Goal: Task Accomplishment & Management: Manage account settings

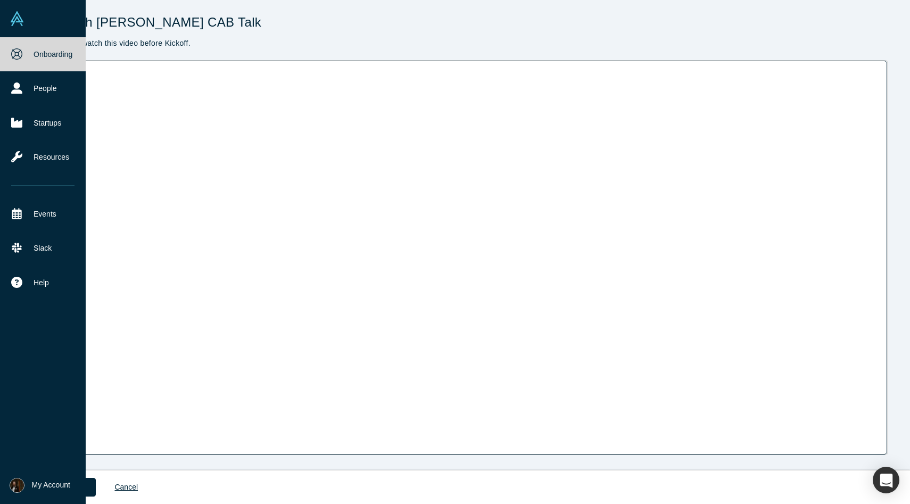
click at [33, 57] on link "Onboarding" at bounding box center [43, 54] width 86 height 34
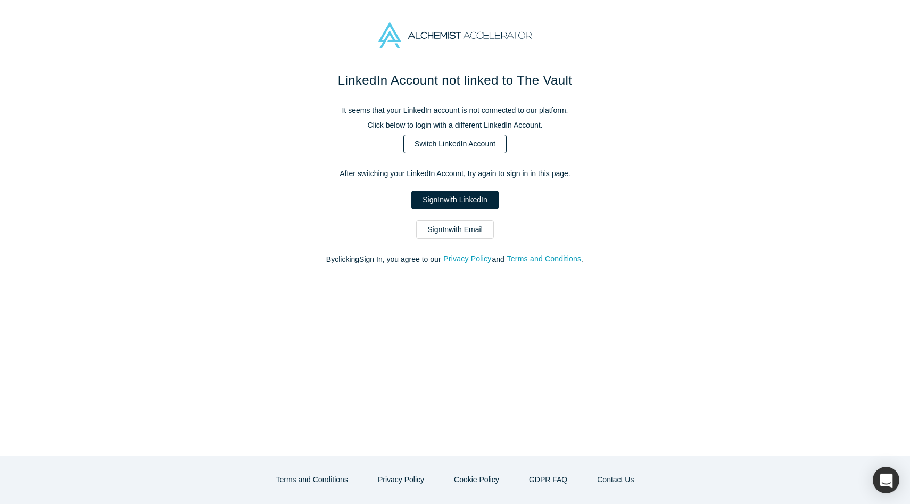
click at [484, 144] on link "Switch LinkedIn Account" at bounding box center [454, 144] width 103 height 19
click at [466, 200] on link "Sign In with LinkedIn" at bounding box center [454, 200] width 87 height 19
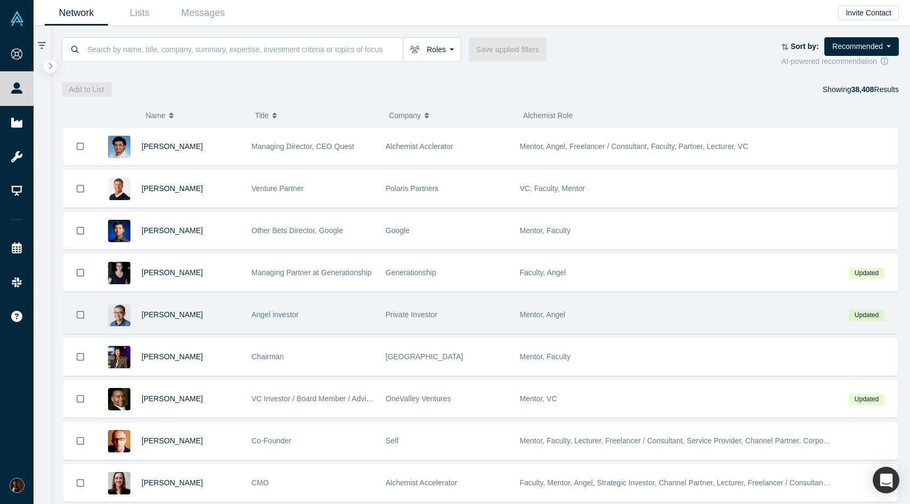
click at [168, 307] on div "Danny Chee" at bounding box center [191, 314] width 99 height 37
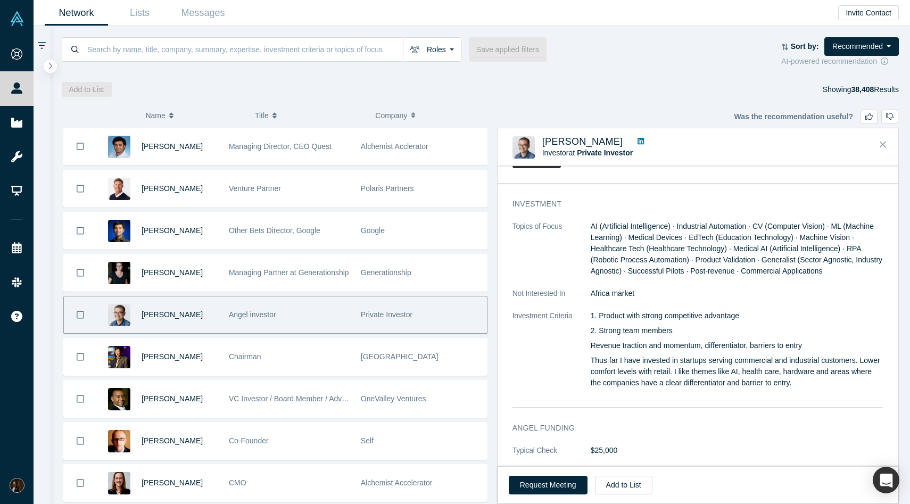
scroll to position [793, 0]
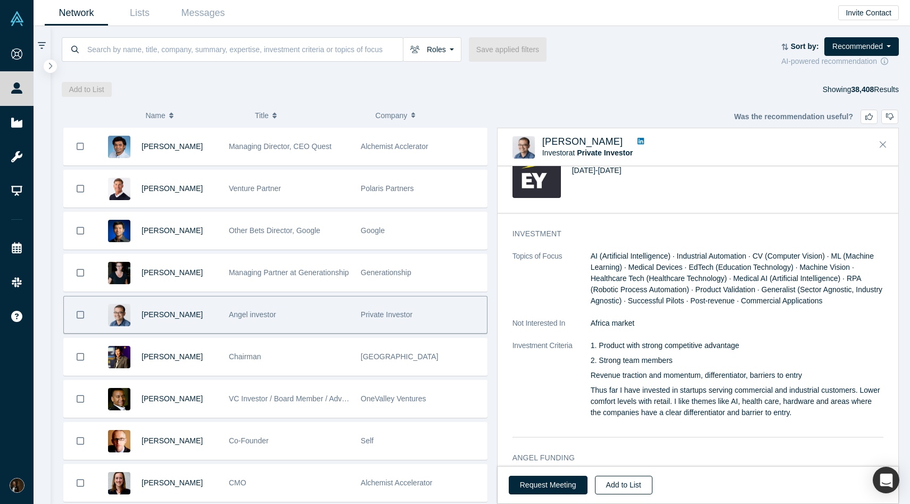
click at [608, 488] on button "Add to List" at bounding box center [623, 485] width 57 height 19
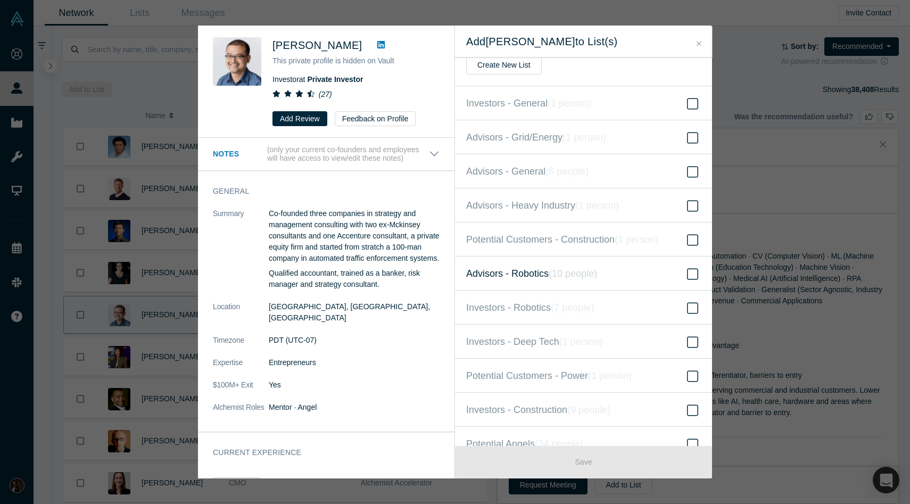
scroll to position [62, 0]
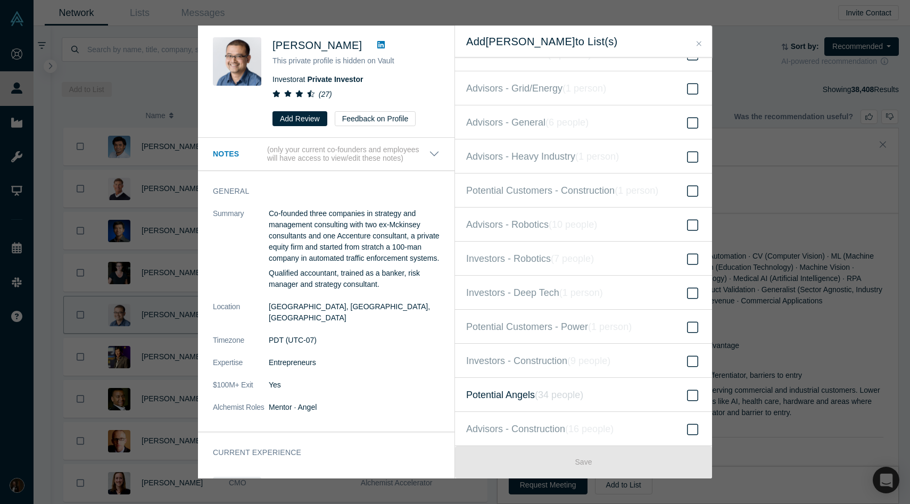
click at [507, 391] on span "Potential Angels ( 34 people )" at bounding box center [524, 394] width 117 height 15
click at [0, 0] on input "Potential Angels ( 34 people )" at bounding box center [0, 0] width 0 height 0
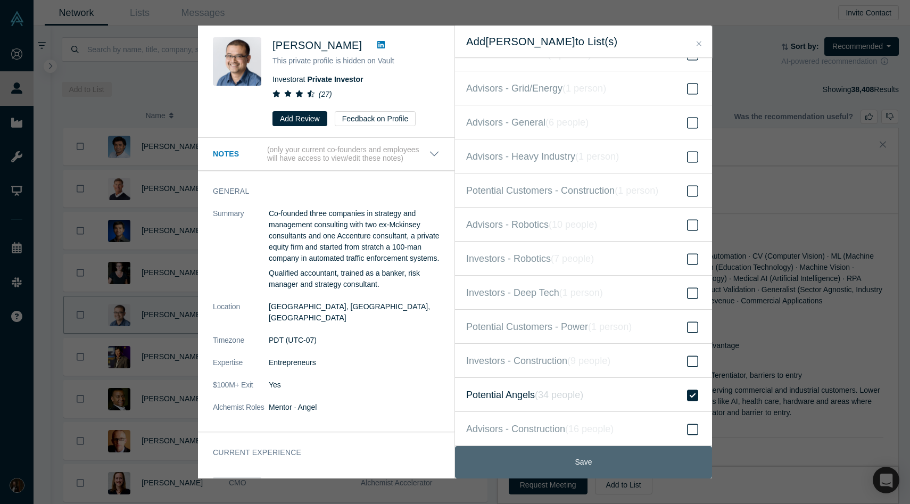
click at [525, 458] on button "Save" at bounding box center [583, 462] width 257 height 32
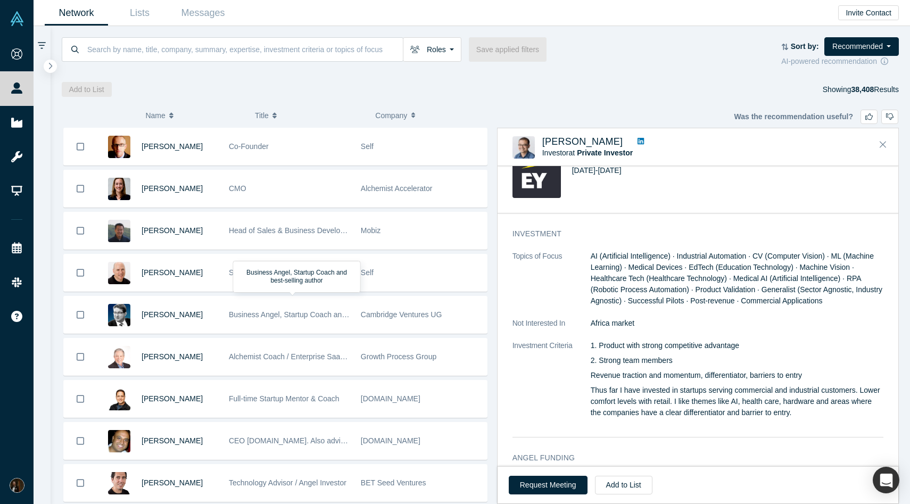
scroll to position [0, 0]
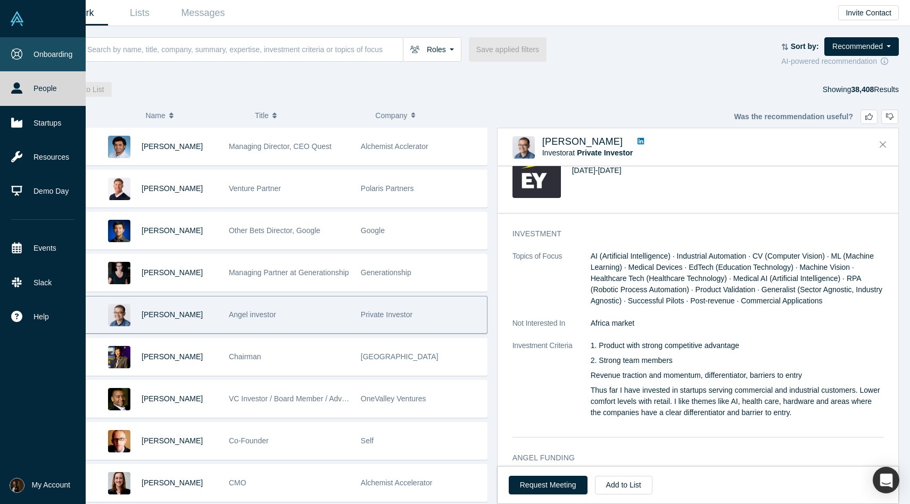
click at [19, 50] on icon at bounding box center [16, 53] width 11 height 11
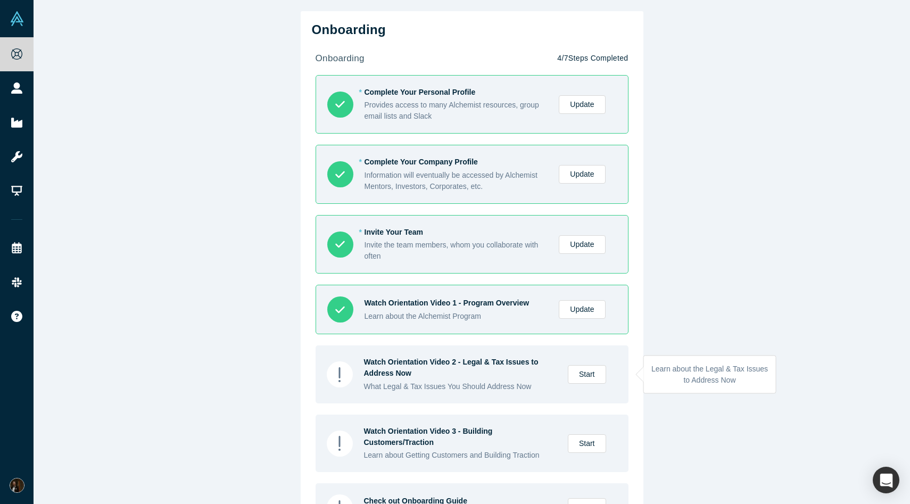
click at [484, 364] on div "Watch Orientation Video 2 - Legal & Tax Issues to Address Now" at bounding box center [460, 368] width 193 height 22
click at [582, 371] on link "Start" at bounding box center [587, 374] width 38 height 19
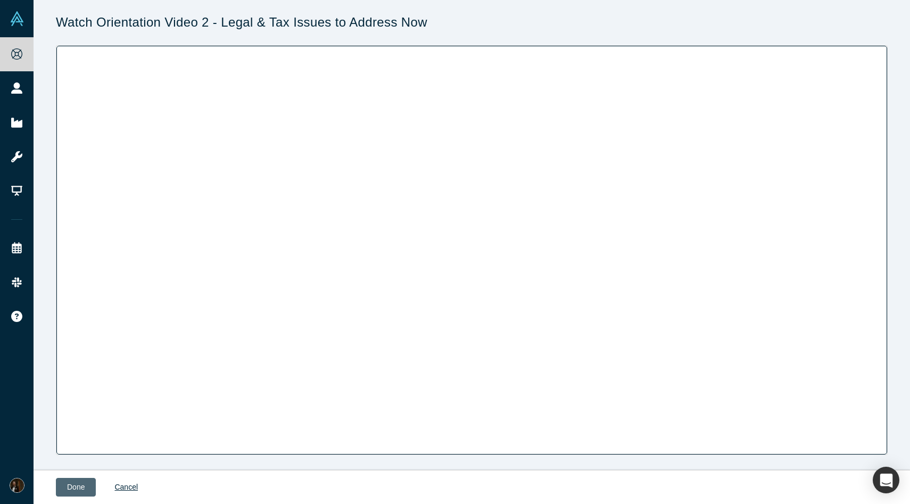
click at [75, 488] on button "Done" at bounding box center [76, 487] width 40 height 19
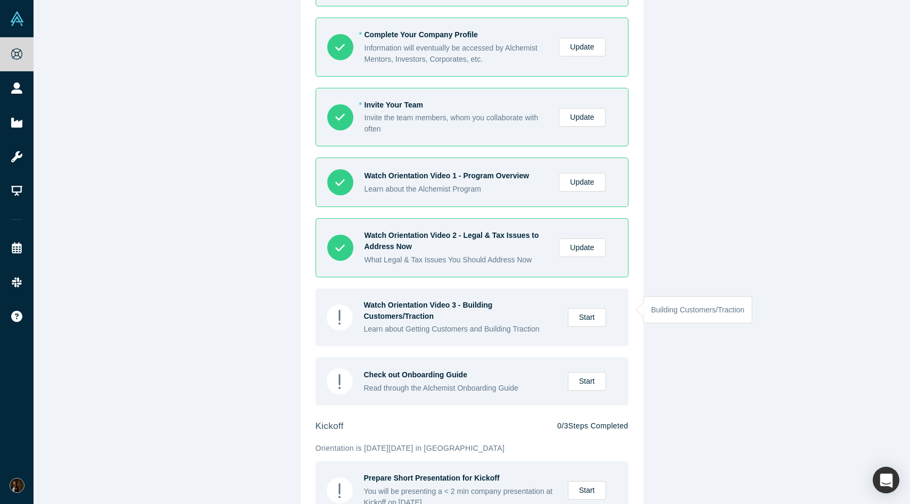
scroll to position [142, 0]
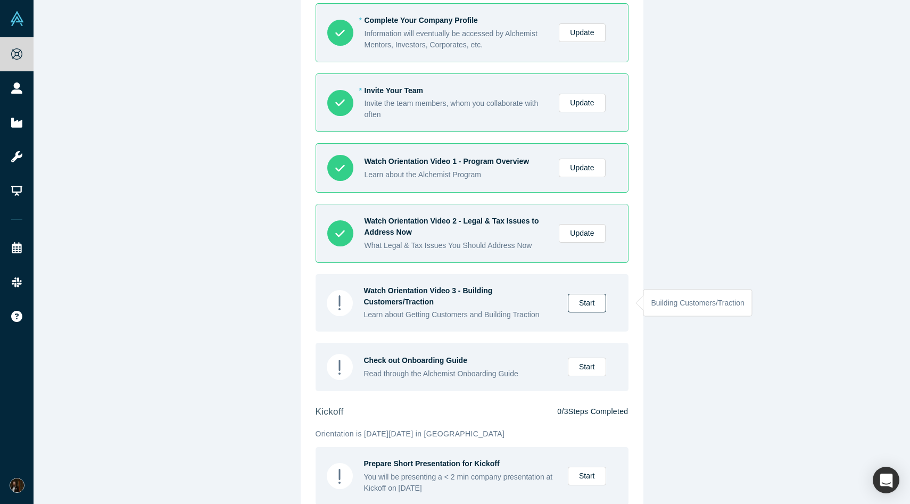
click at [581, 299] on link "Start" at bounding box center [587, 303] width 38 height 19
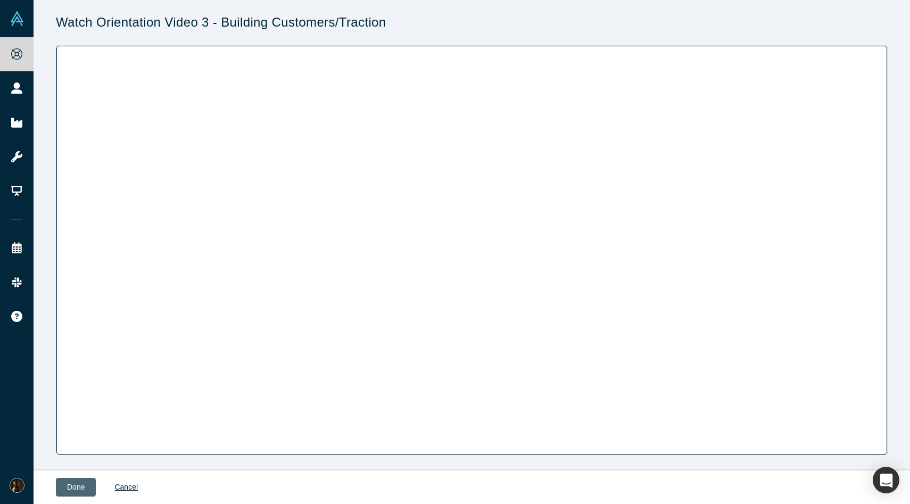
click at [87, 486] on button "Done" at bounding box center [76, 487] width 40 height 19
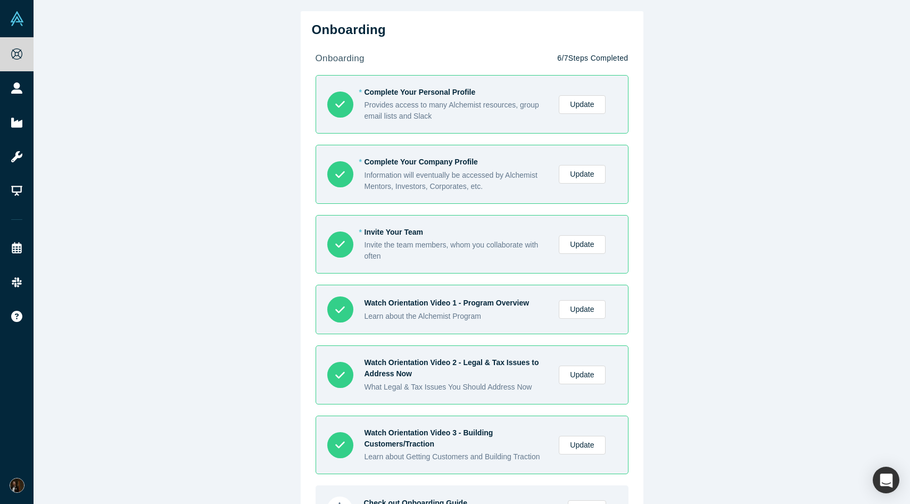
scroll to position [304, 0]
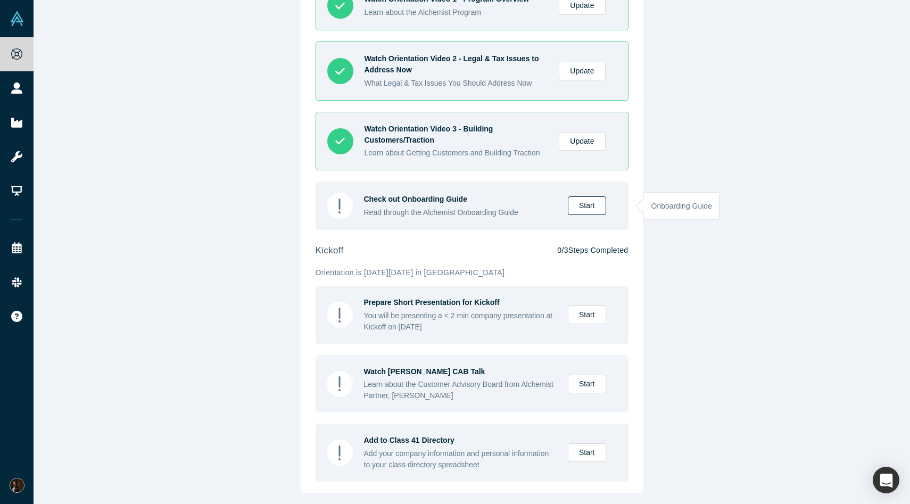
click at [583, 207] on link "Start" at bounding box center [587, 205] width 38 height 19
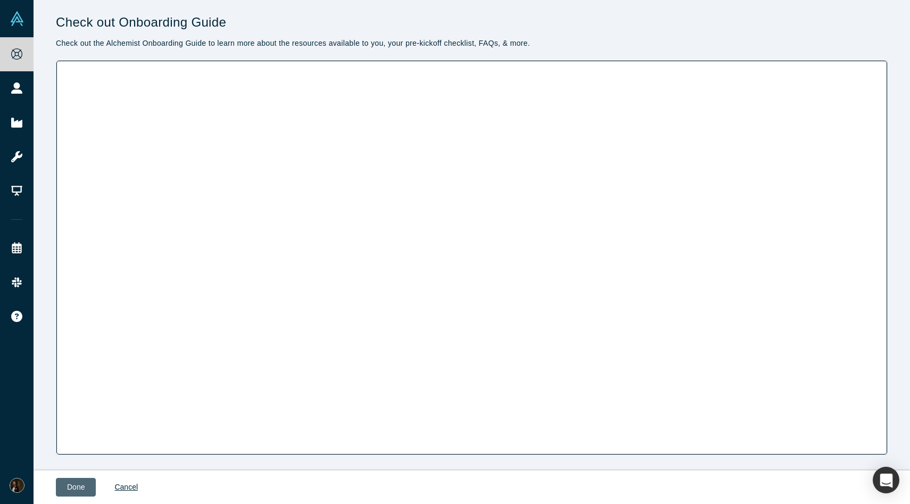
click at [79, 483] on button "Done" at bounding box center [76, 487] width 40 height 19
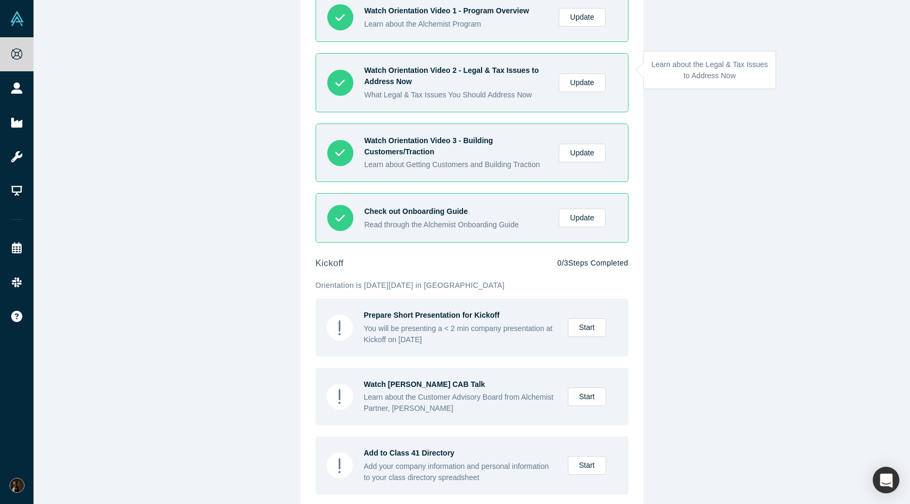
scroll to position [305, 0]
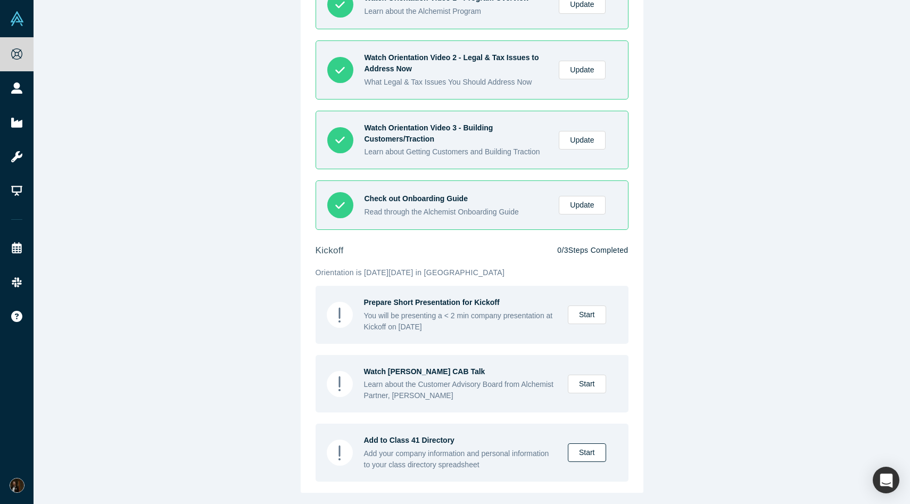
click at [592, 457] on link "Start" at bounding box center [587, 452] width 38 height 19
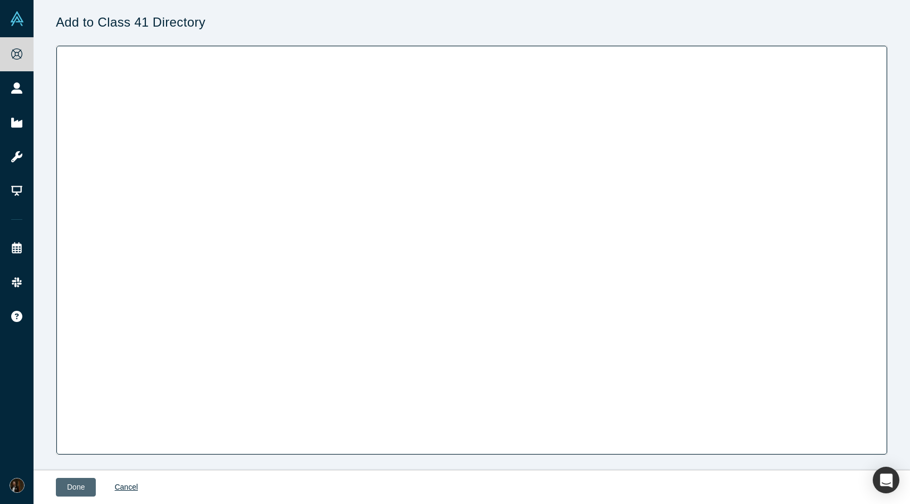
click at [73, 487] on button "Done" at bounding box center [76, 487] width 40 height 19
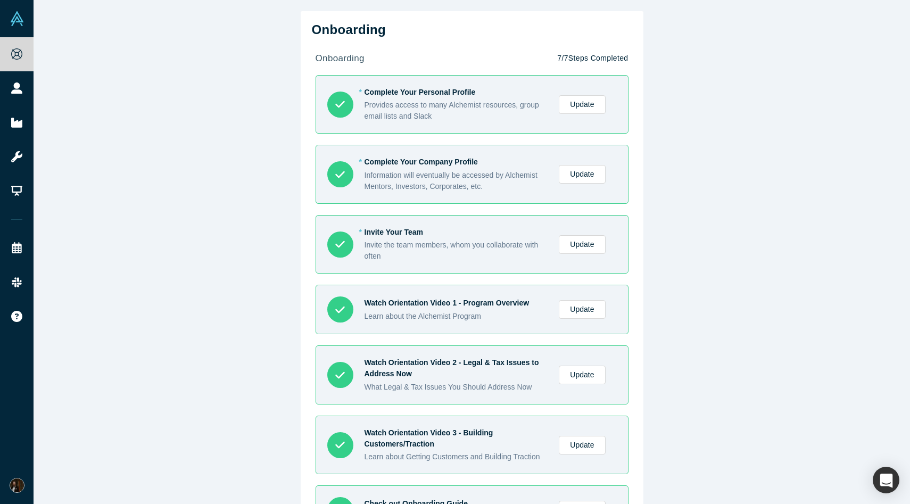
scroll to position [306, 0]
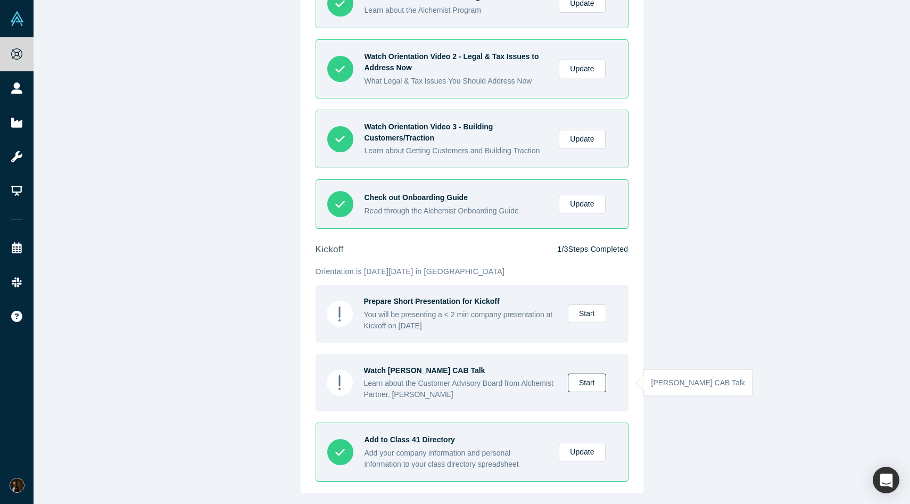
click at [605, 378] on link "Start" at bounding box center [587, 383] width 38 height 19
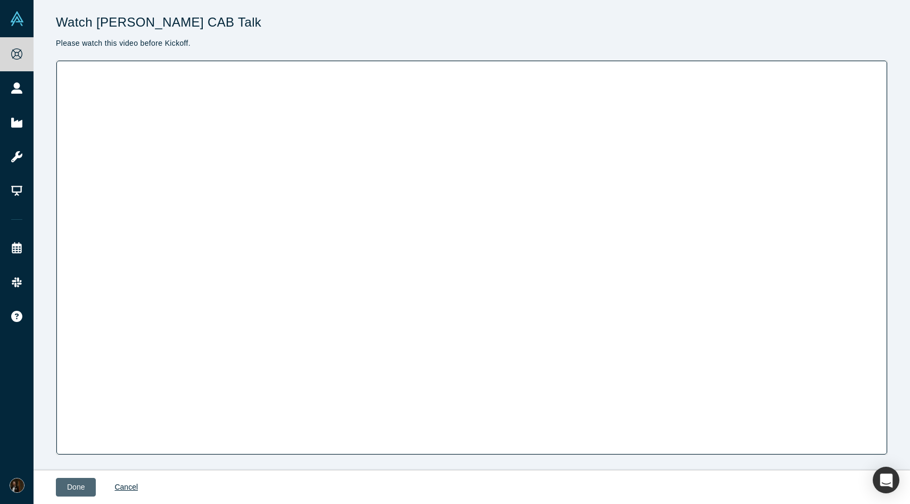
click at [72, 486] on button "Done" at bounding box center [76, 487] width 40 height 19
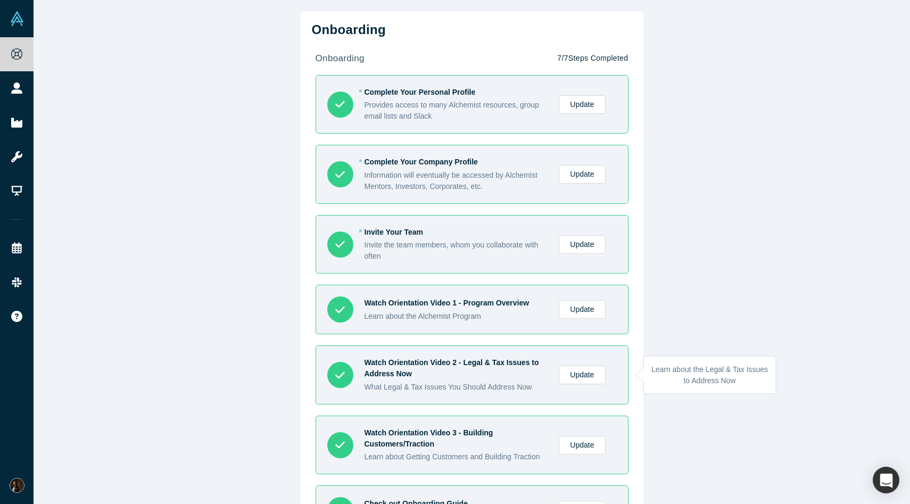
scroll to position [307, 0]
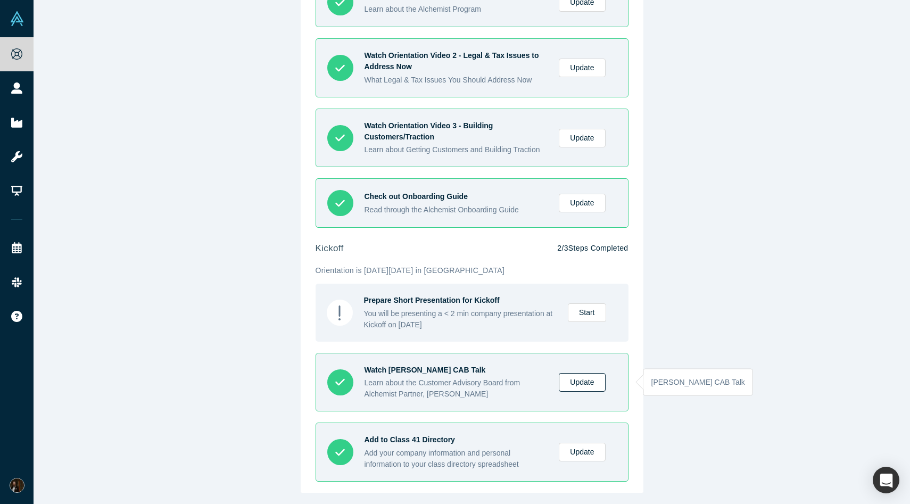
click at [604, 384] on link "Update" at bounding box center [582, 382] width 46 height 19
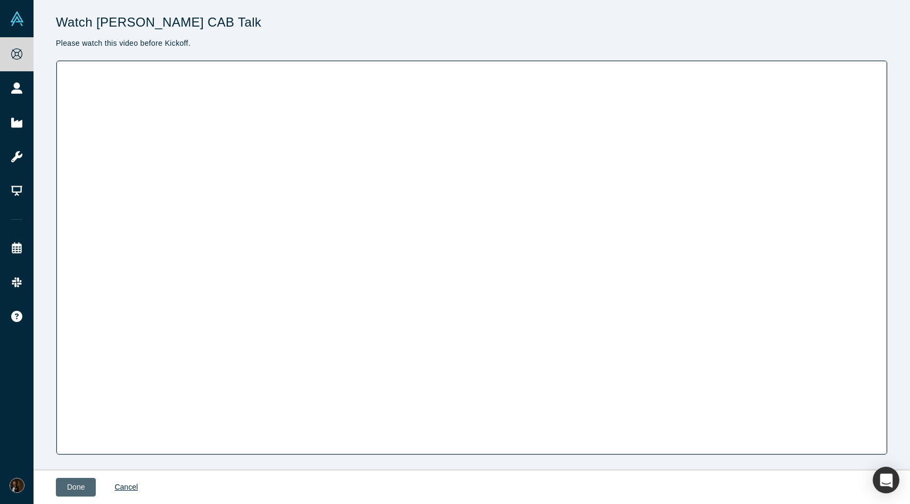
click at [73, 492] on button "Done" at bounding box center [76, 487] width 40 height 19
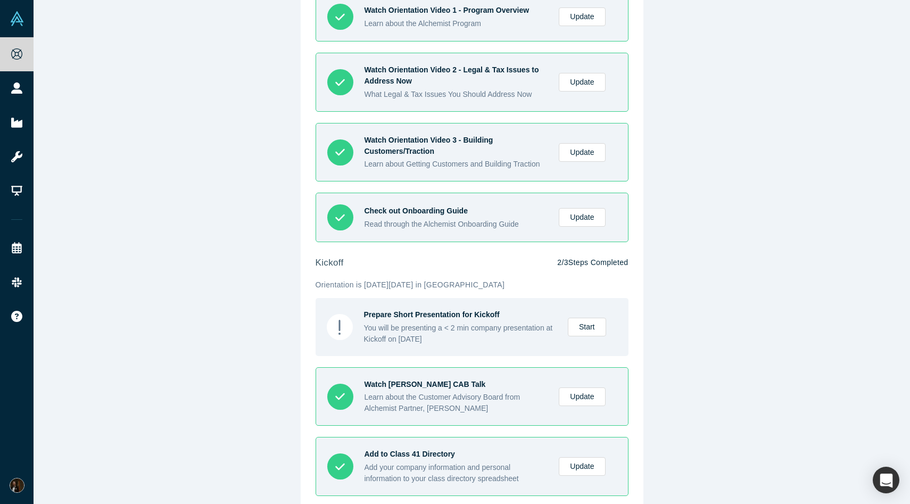
scroll to position [307, 0]
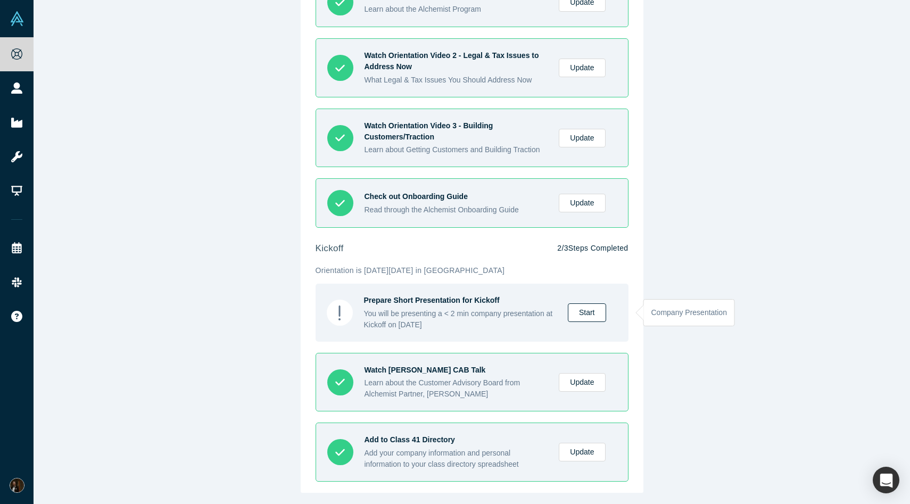
click at [585, 318] on link "Start" at bounding box center [587, 312] width 38 height 19
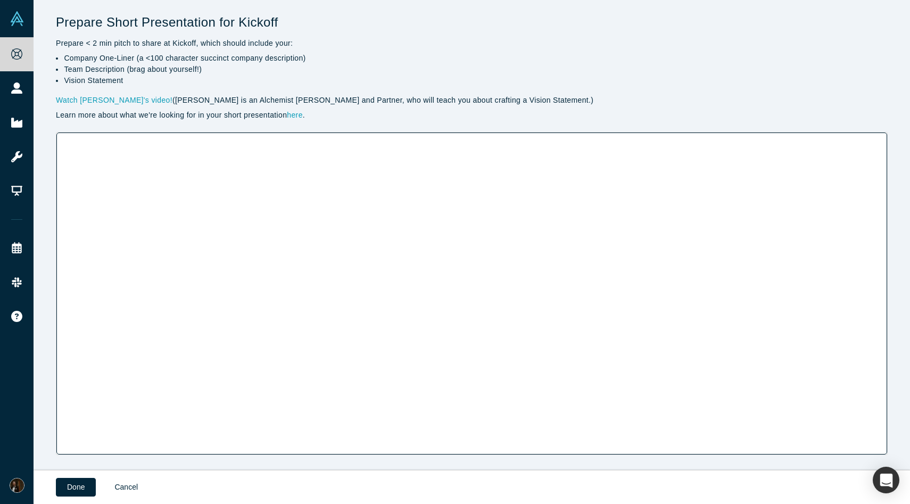
click at [135, 491] on link "Cancel" at bounding box center [126, 487] width 46 height 19
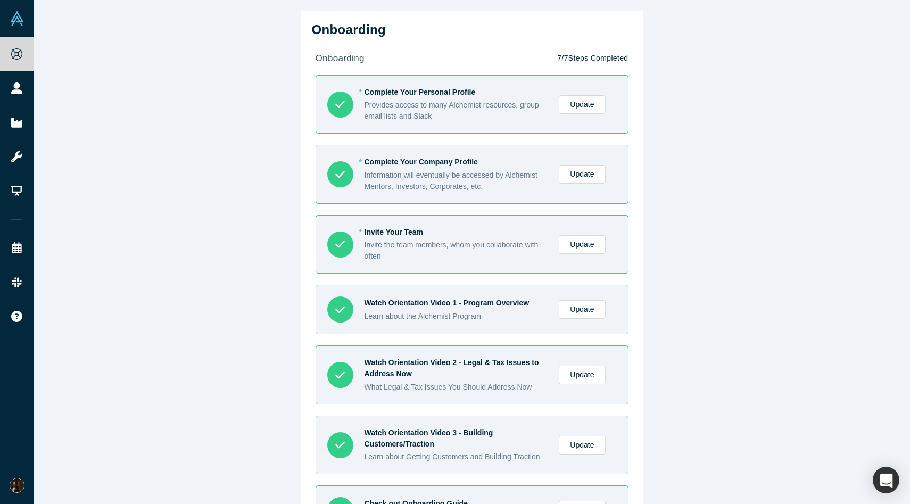
scroll to position [307, 0]
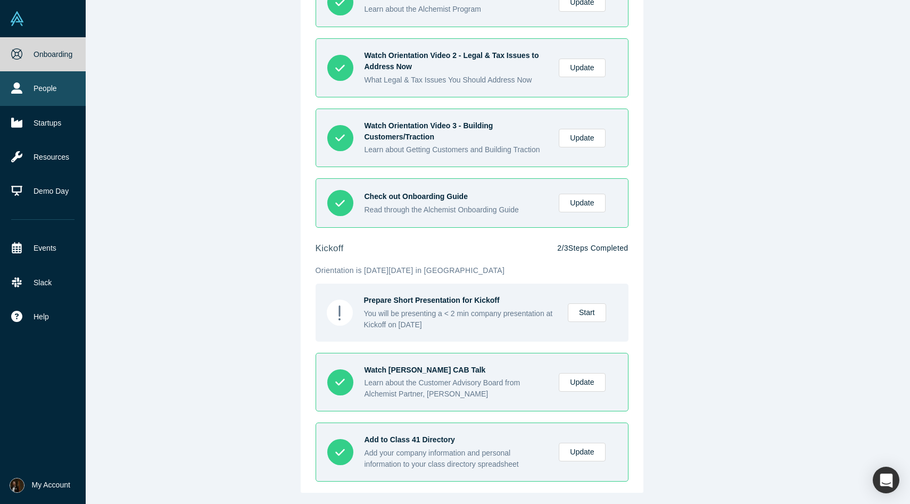
click at [22, 92] on icon at bounding box center [16, 87] width 11 height 11
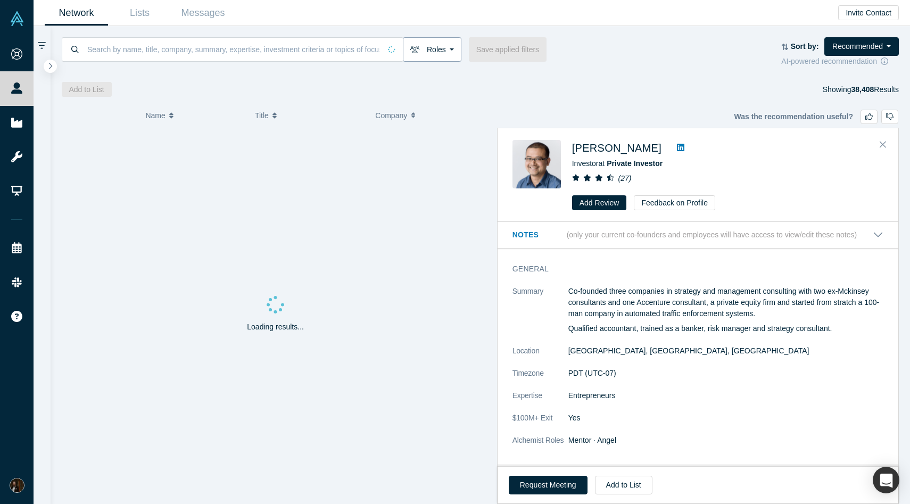
click at [447, 49] on button "Roles" at bounding box center [432, 49] width 59 height 24
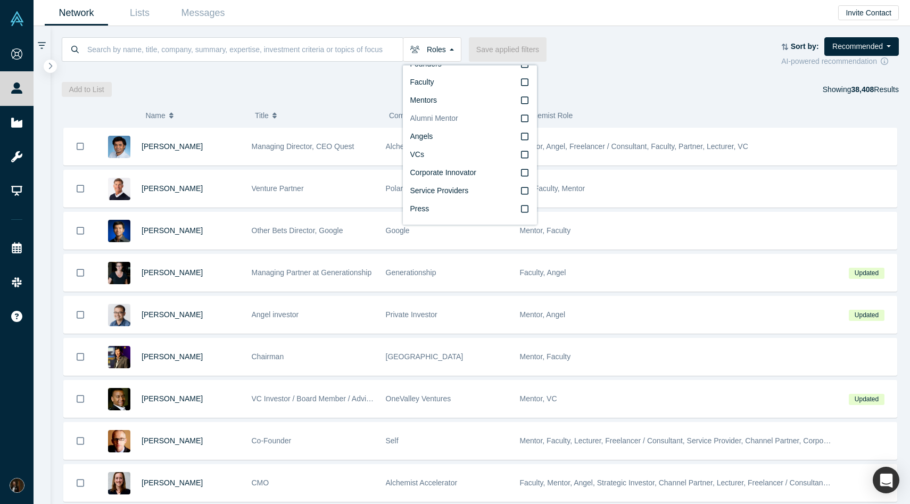
scroll to position [18, 0]
click at [450, 174] on span "Corporate Innovator" at bounding box center [443, 172] width 67 height 9
click at [0, 0] on input "Corporate Innovator" at bounding box center [0, 0] width 0 height 0
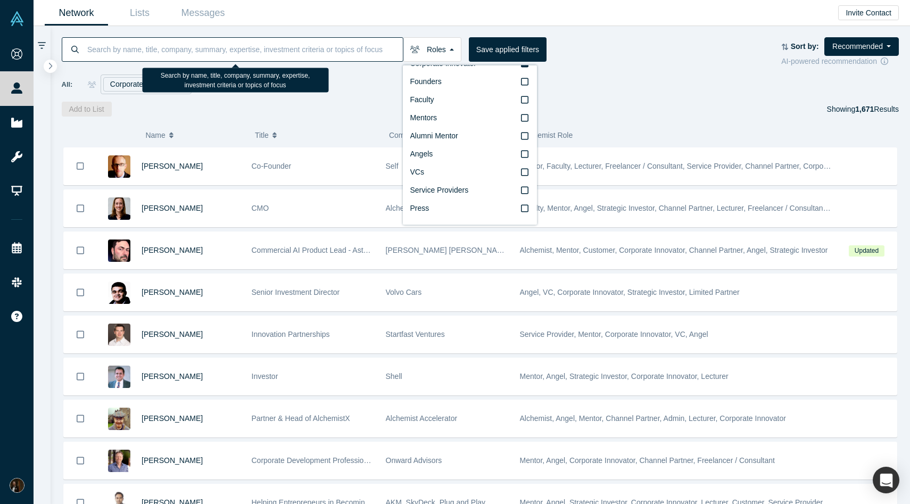
click at [232, 53] on input at bounding box center [244, 49] width 317 height 25
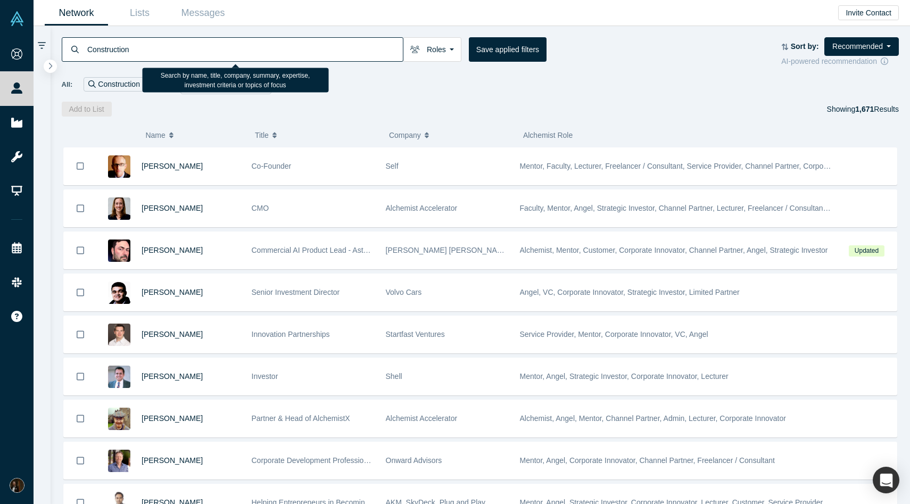
type input "Construction"
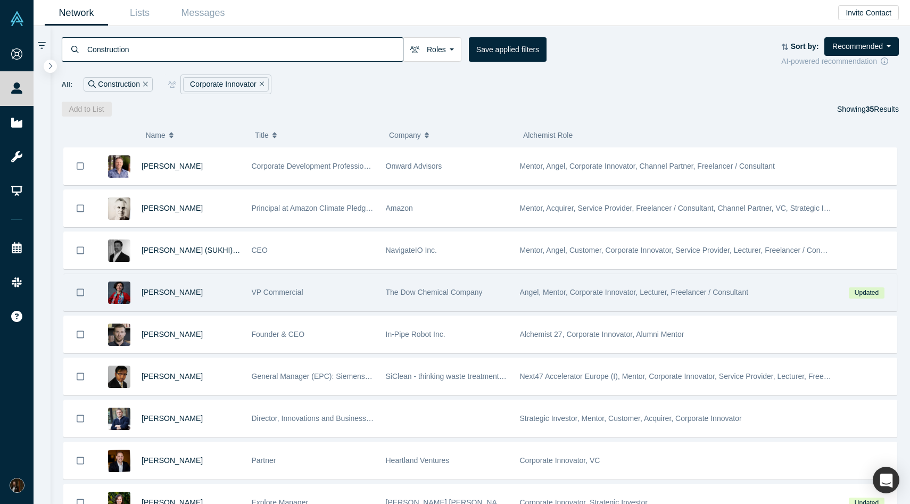
click at [341, 305] on div "VP Commercial" at bounding box center [313, 292] width 123 height 37
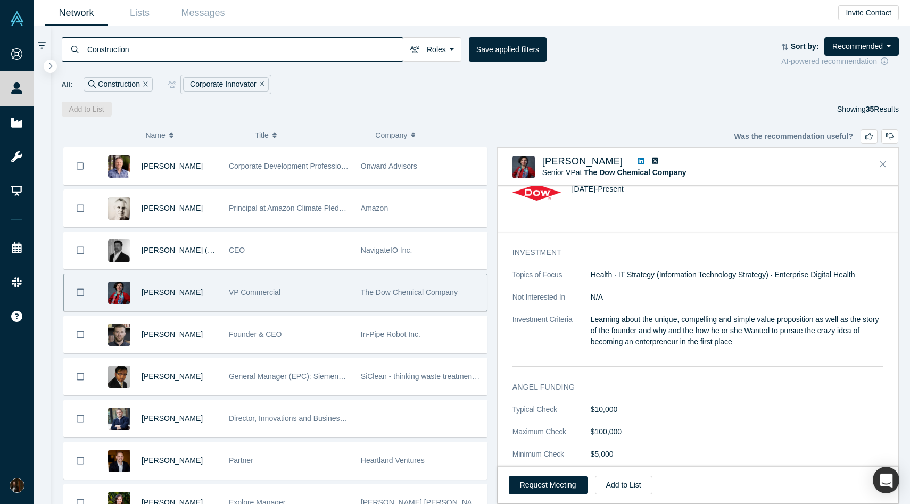
scroll to position [329, 0]
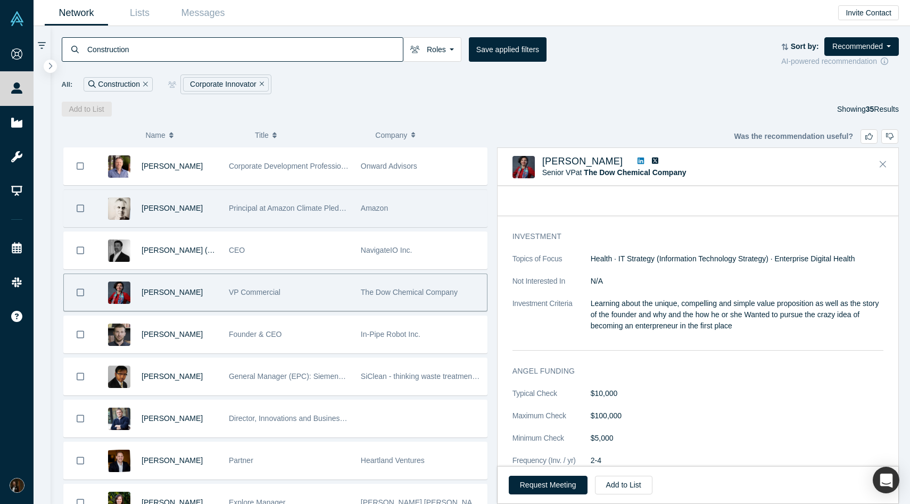
click at [337, 214] on div "Principal at Amazon Climate Pledge Fund" at bounding box center [289, 208] width 121 height 37
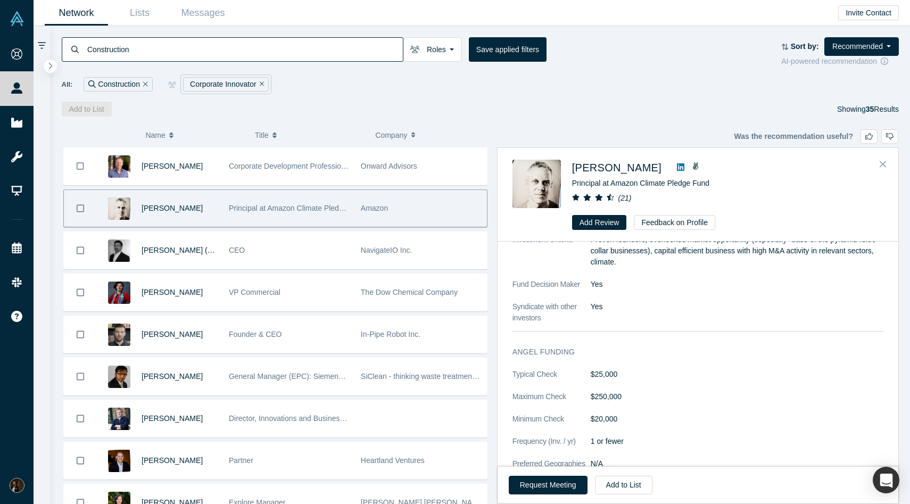
scroll to position [0, 0]
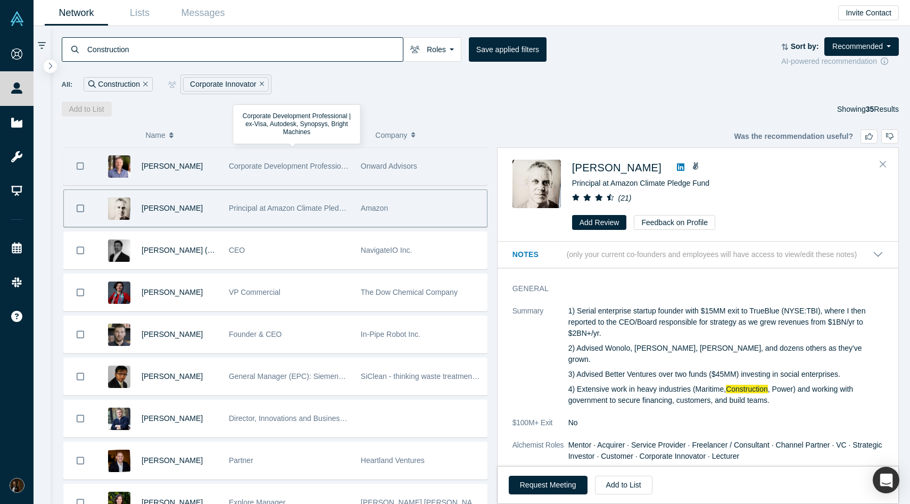
click at [234, 173] on div "Corporate Development Professional | ex-Visa, Autodesk, Synopsys, Bright Machin…" at bounding box center [289, 166] width 121 height 37
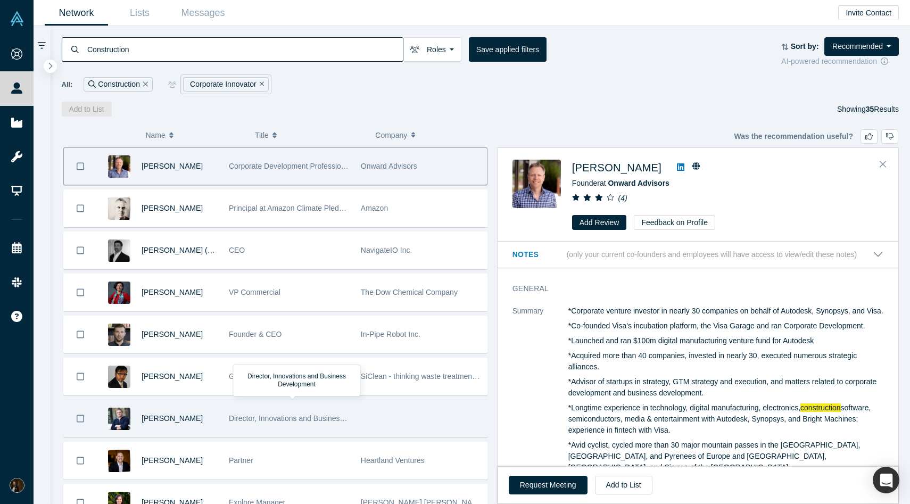
click at [326, 418] on span "Director, Innovations and Business Development" at bounding box center [309, 418] width 161 height 9
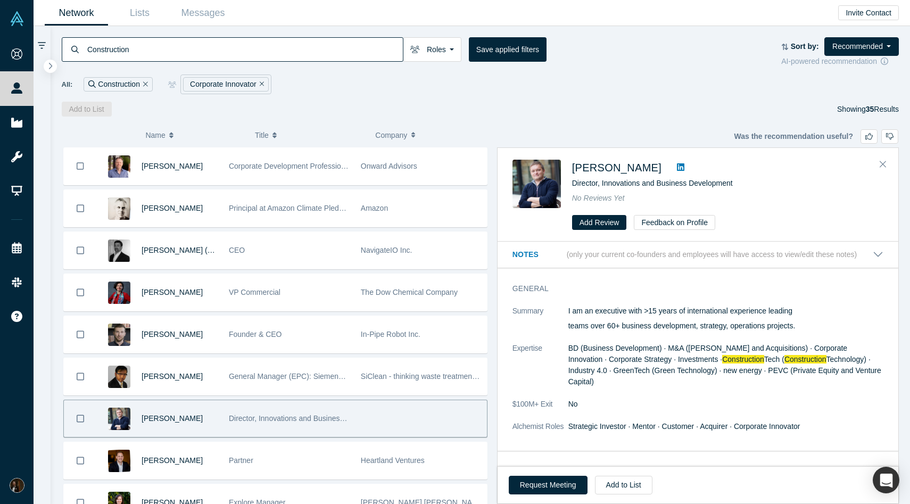
click at [677, 167] on icon at bounding box center [680, 166] width 7 height 7
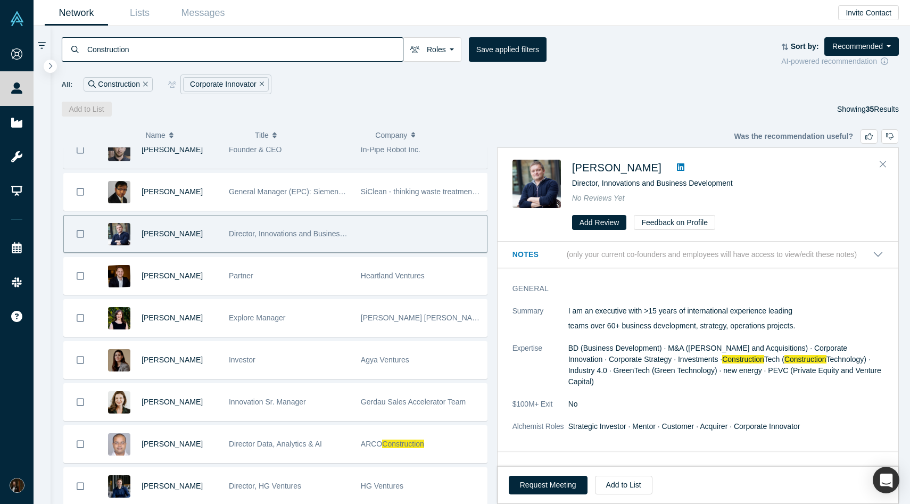
scroll to position [185, 0]
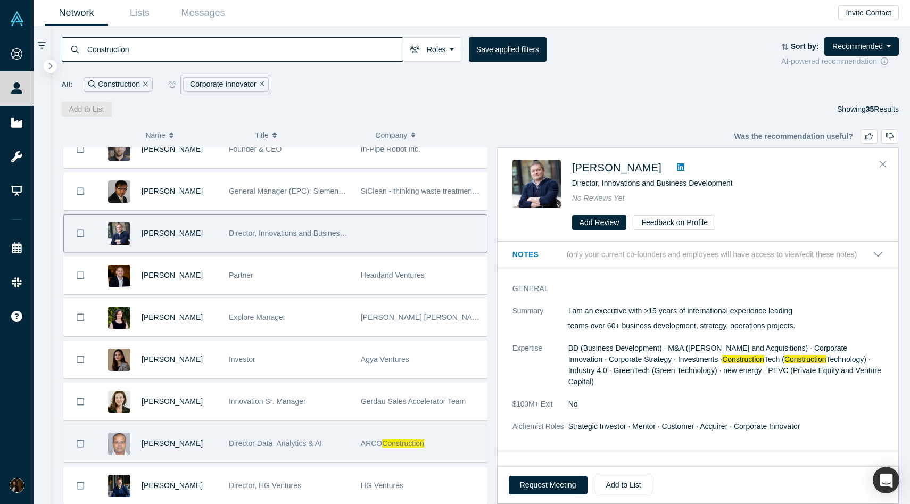
click at [278, 439] on span "Director Data, Analytics & AI" at bounding box center [275, 443] width 93 height 9
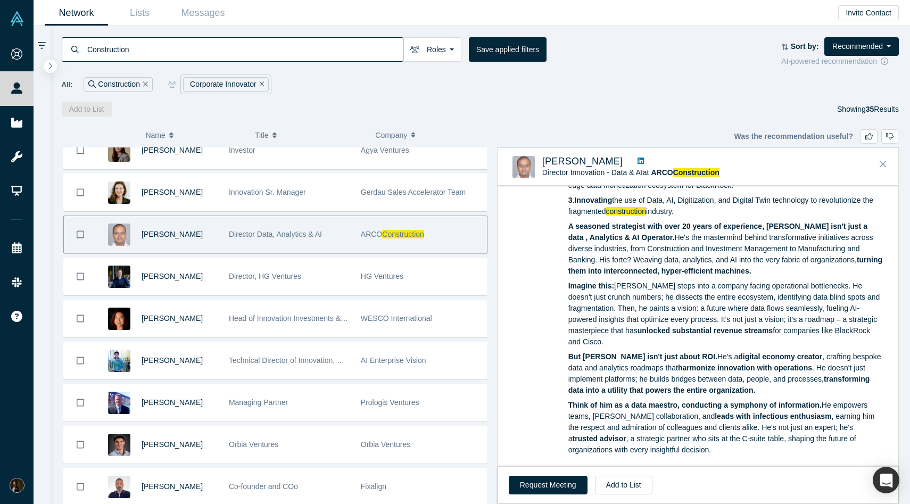
scroll to position [398, 0]
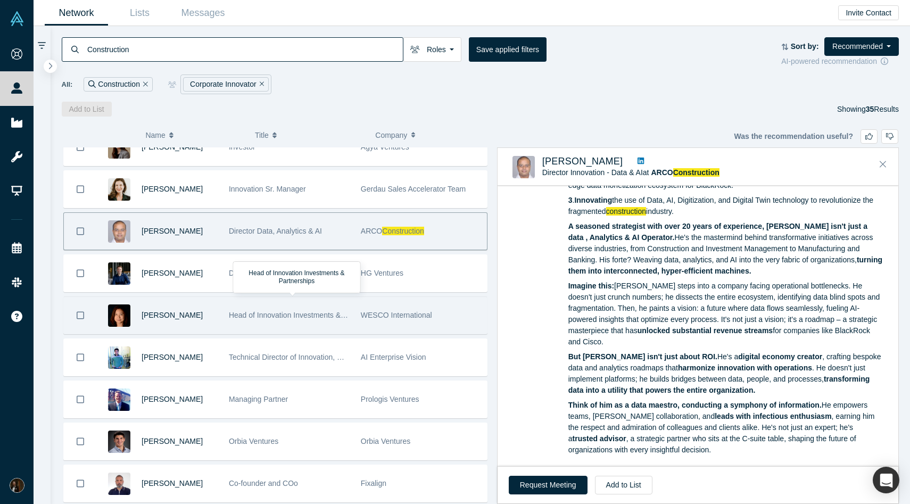
click at [319, 310] on div "Head of Innovation Investments & Partnerships" at bounding box center [289, 315] width 121 height 37
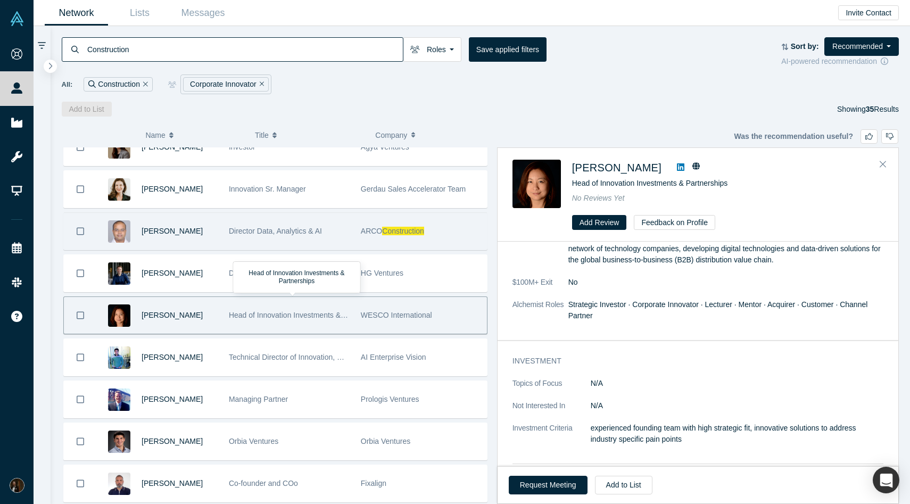
scroll to position [0, 0]
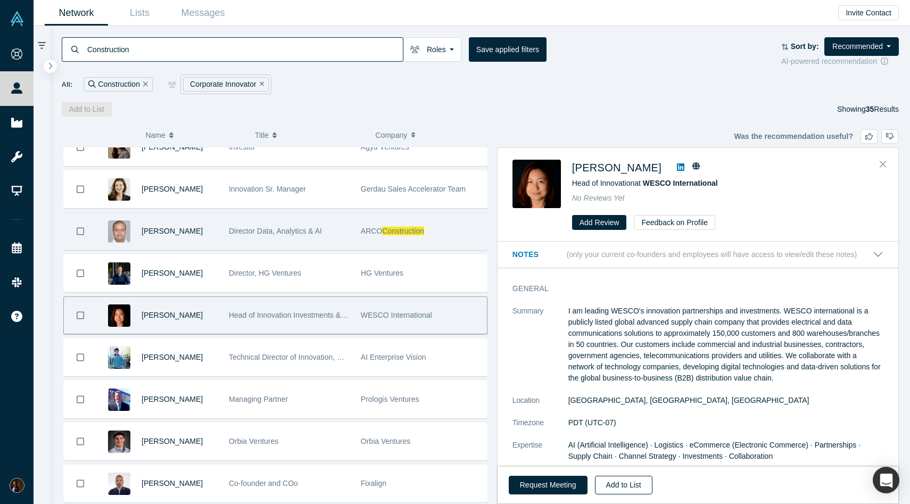
click at [615, 483] on button "Add to List" at bounding box center [623, 485] width 57 height 19
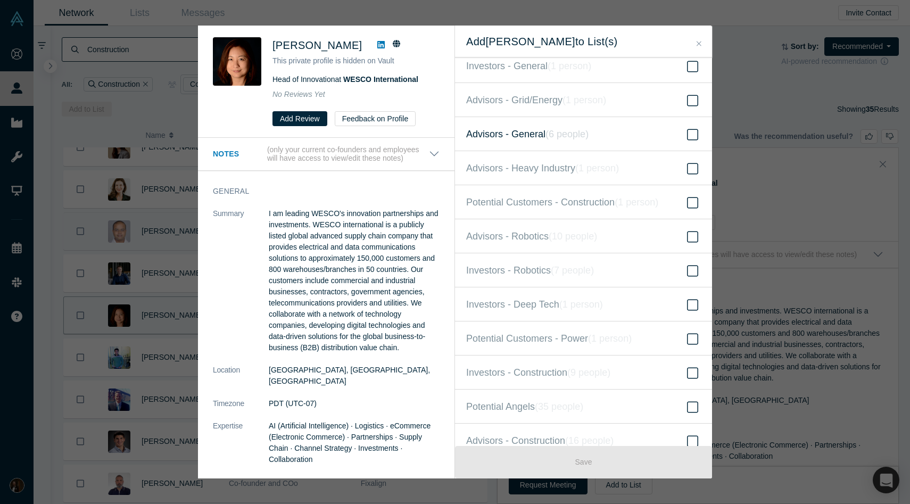
scroll to position [51, 0]
click at [606, 348] on label "Potential Customers - Power ( 1 person )" at bounding box center [583, 337] width 257 height 34
click at [0, 0] on input "Potential Customers - Power ( 1 person )" at bounding box center [0, 0] width 0 height 0
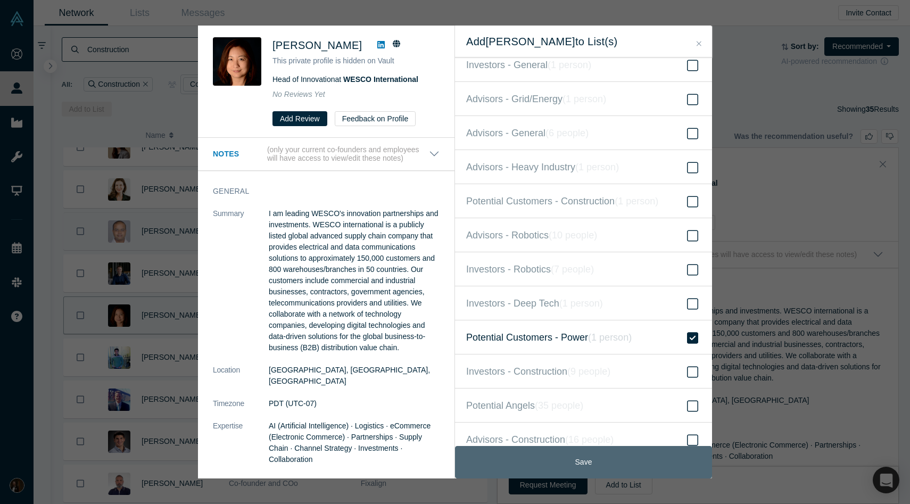
click at [552, 457] on button "Save" at bounding box center [583, 462] width 257 height 32
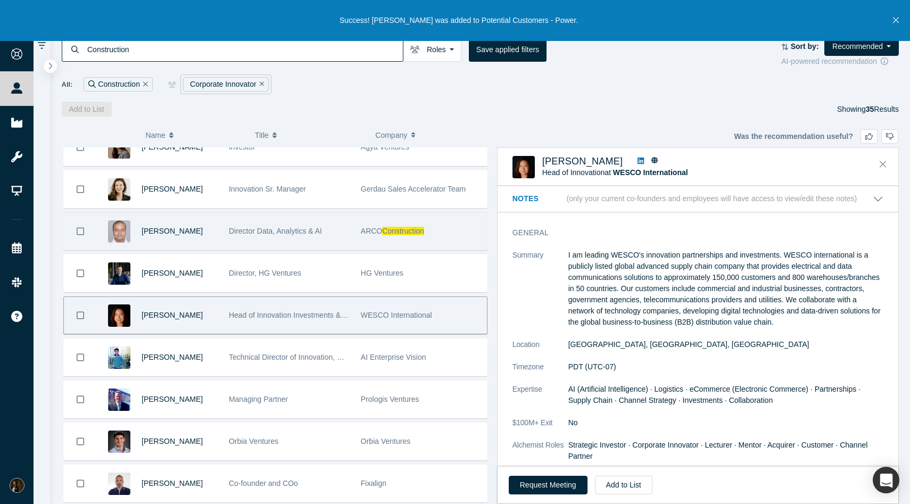
scroll to position [94, 0]
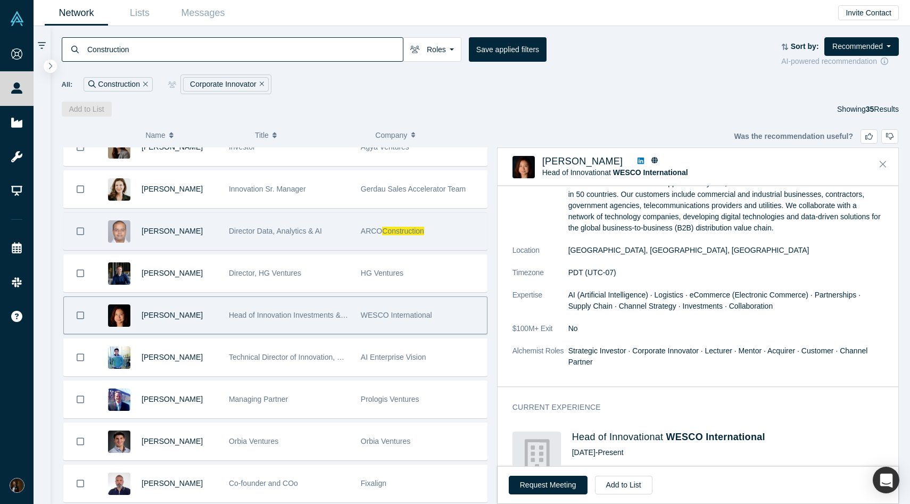
click at [324, 238] on div "Director Data, Analytics & AI" at bounding box center [289, 231] width 121 height 37
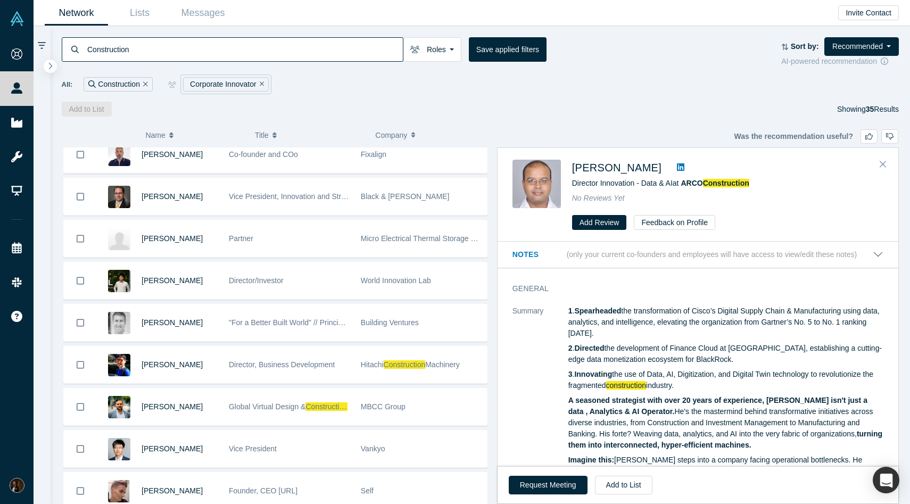
scroll to position [730, 0]
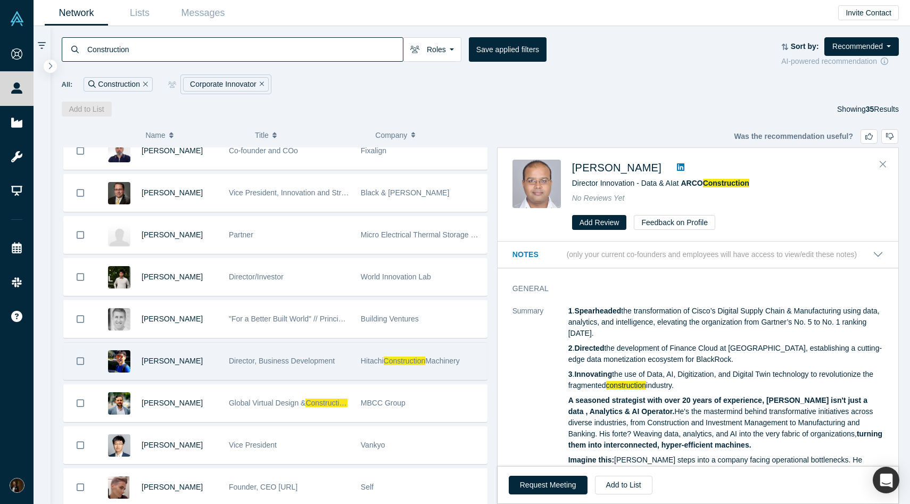
click at [292, 358] on span "Director, Business Development" at bounding box center [282, 361] width 106 height 9
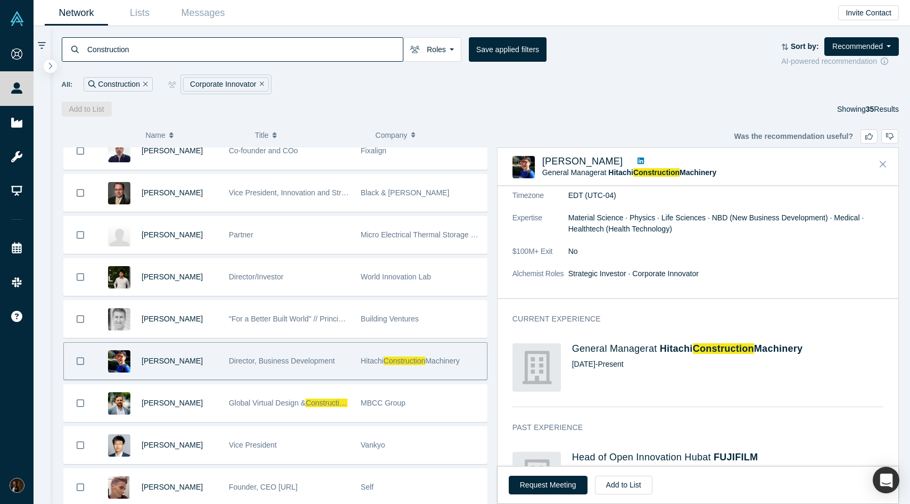
scroll to position [0, 0]
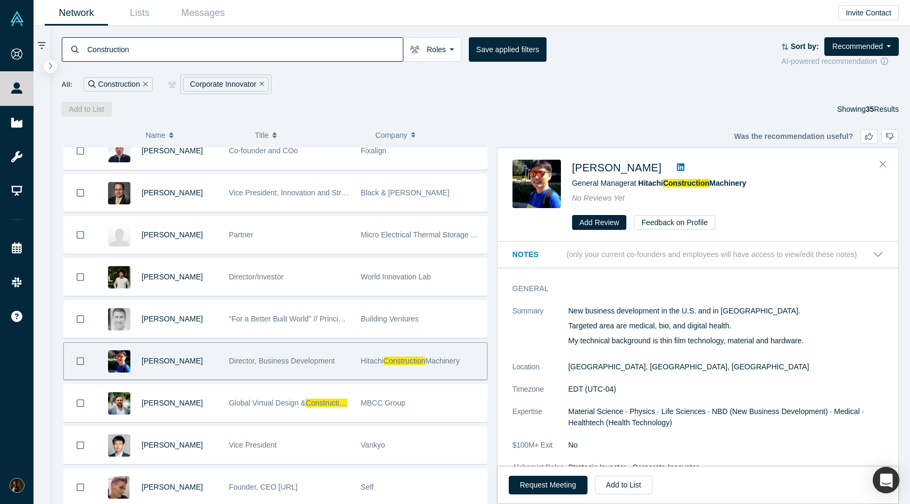
click at [673, 166] on link at bounding box center [681, 167] width 16 height 13
